Goal: Task Accomplishment & Management: Manage account settings

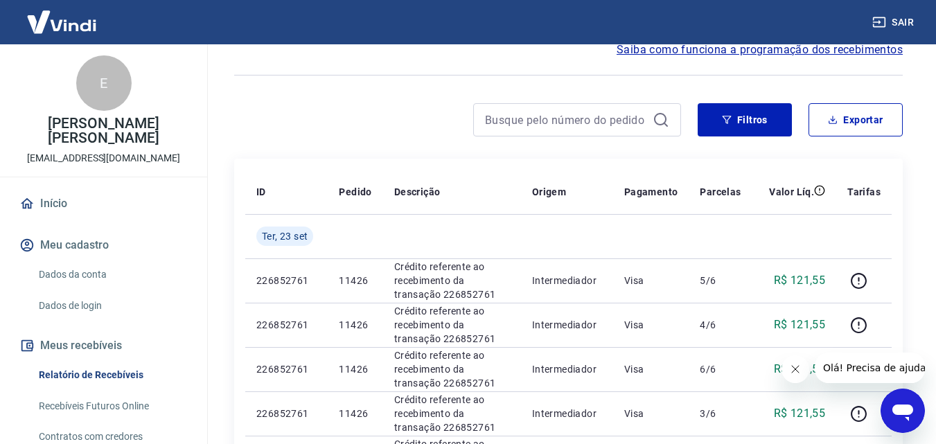
scroll to position [69, 0]
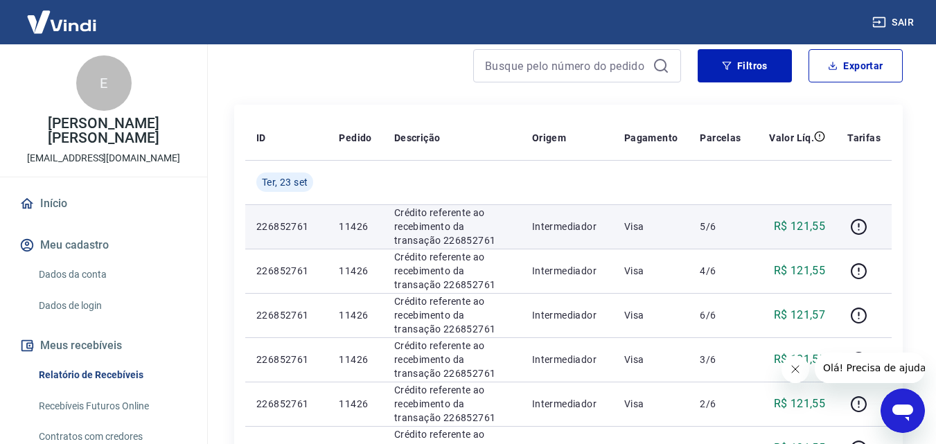
scroll to position [138, 0]
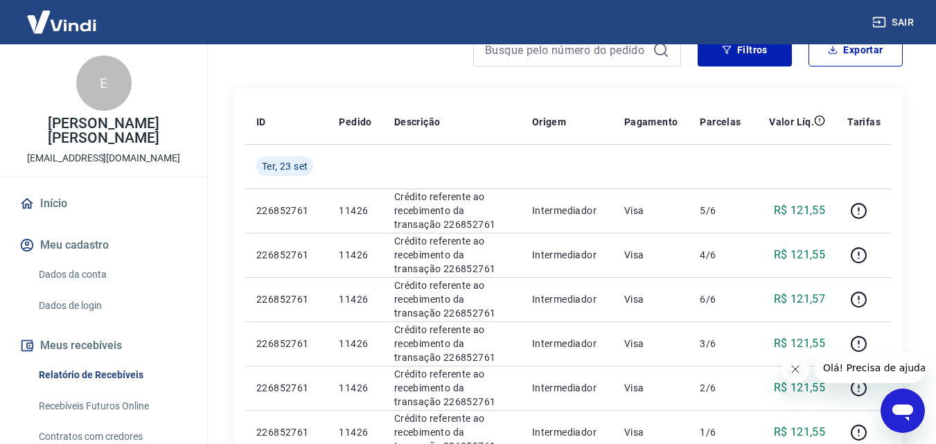
scroll to position [138, 0]
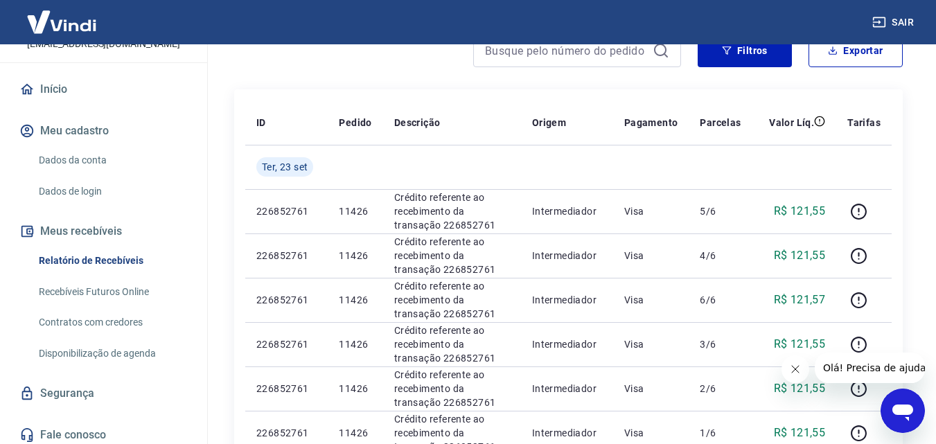
scroll to position [120, 0]
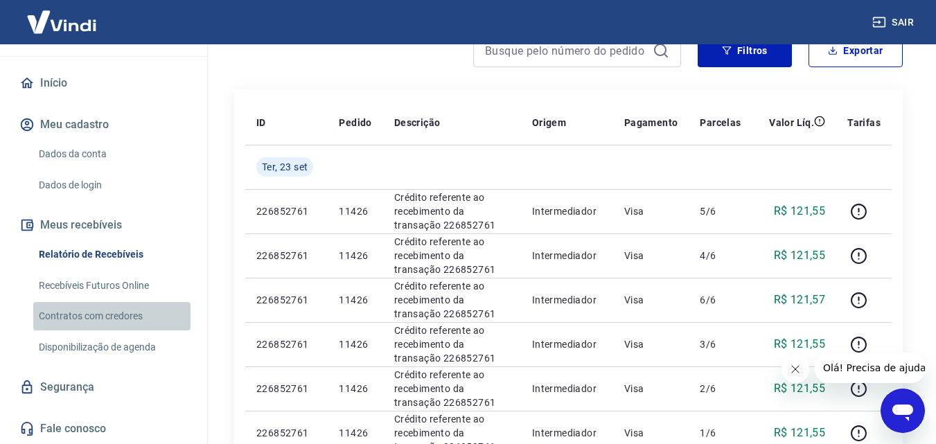
click at [121, 311] on link "Contratos com credores" at bounding box center [111, 316] width 157 height 28
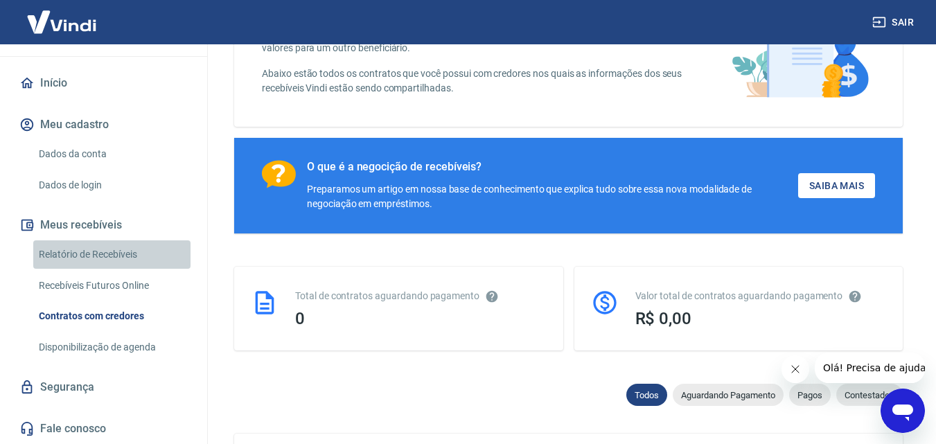
click at [125, 251] on link "Relatório de Recebíveis" at bounding box center [111, 254] width 157 height 28
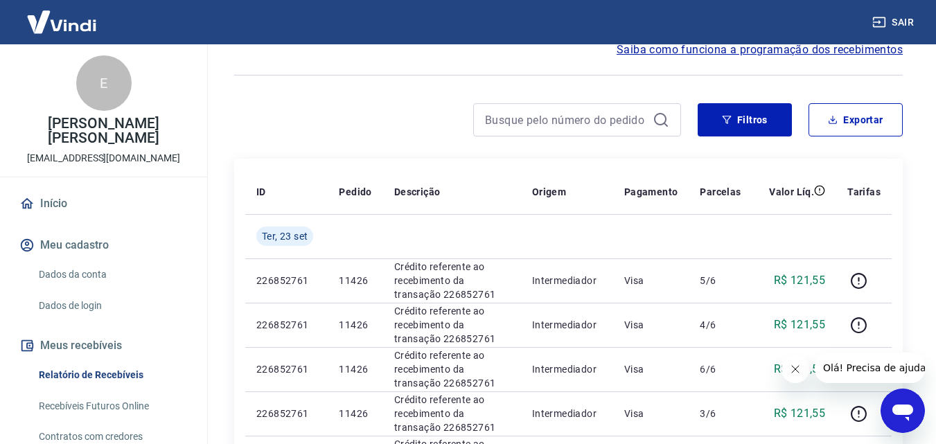
scroll to position [69, 0]
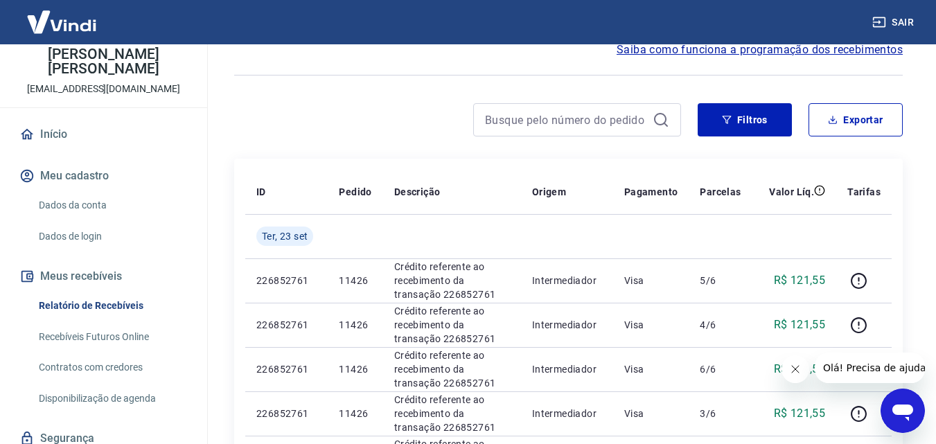
click at [129, 364] on link "Contratos com credores" at bounding box center [111, 367] width 157 height 28
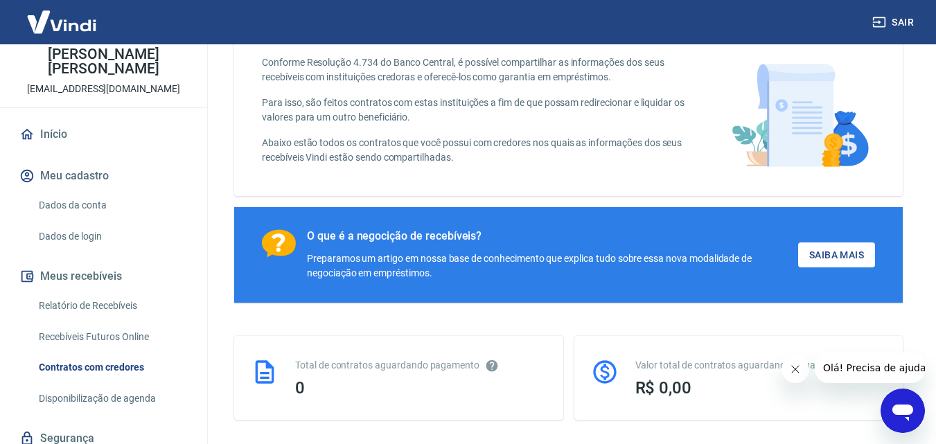
click at [114, 303] on link "Relatório de Recebíveis" at bounding box center [111, 306] width 157 height 28
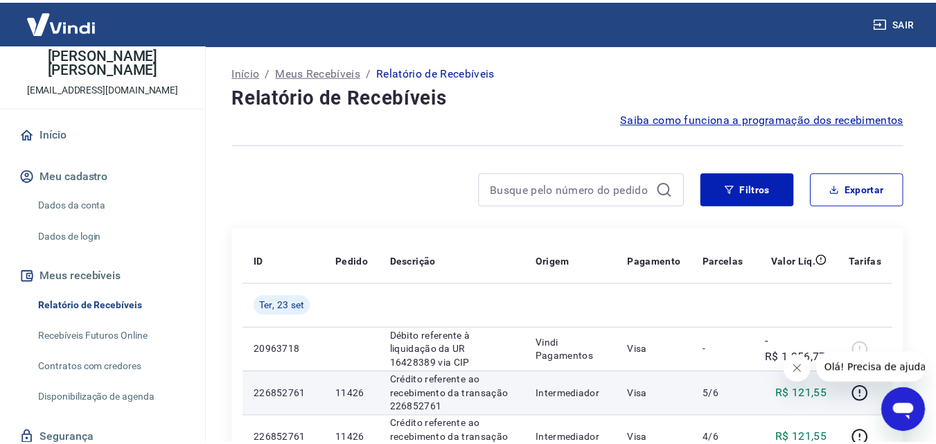
scroll to position [69, 0]
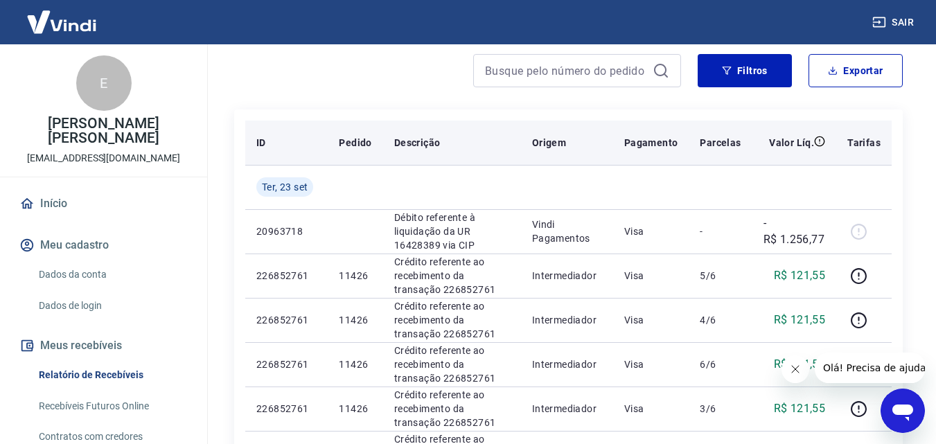
scroll to position [138, 0]
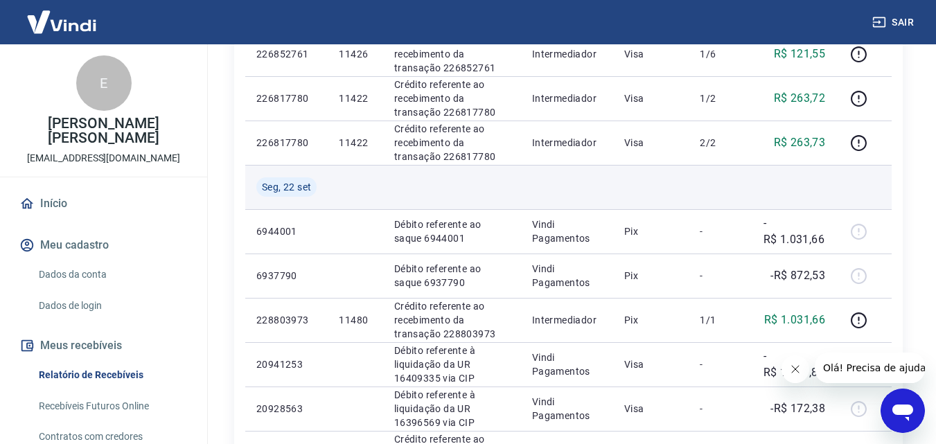
scroll to position [554, 0]
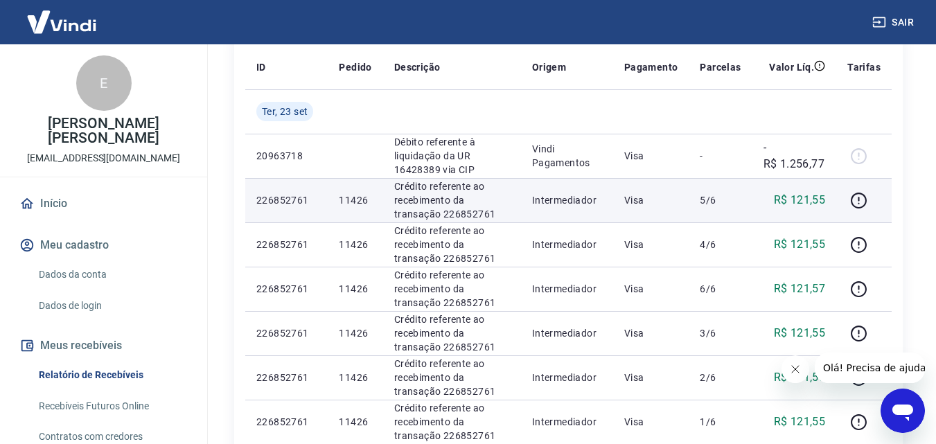
scroll to position [208, 0]
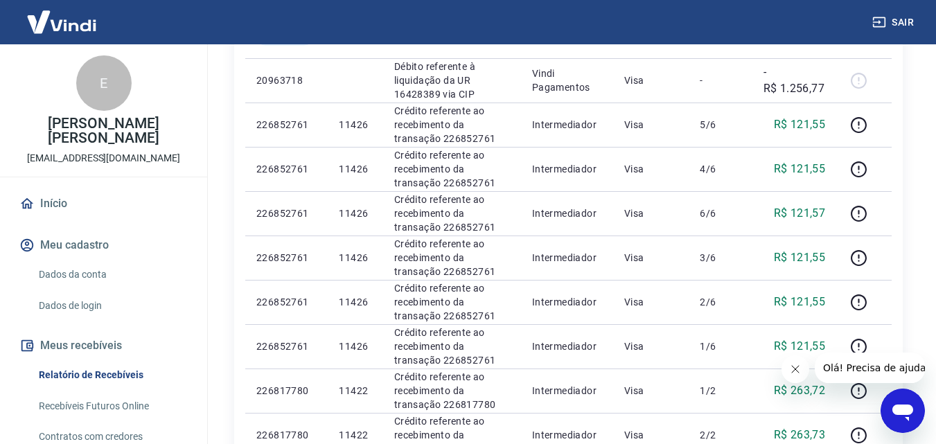
scroll to position [208, 0]
